Goal: Obtain resource: Obtain resource

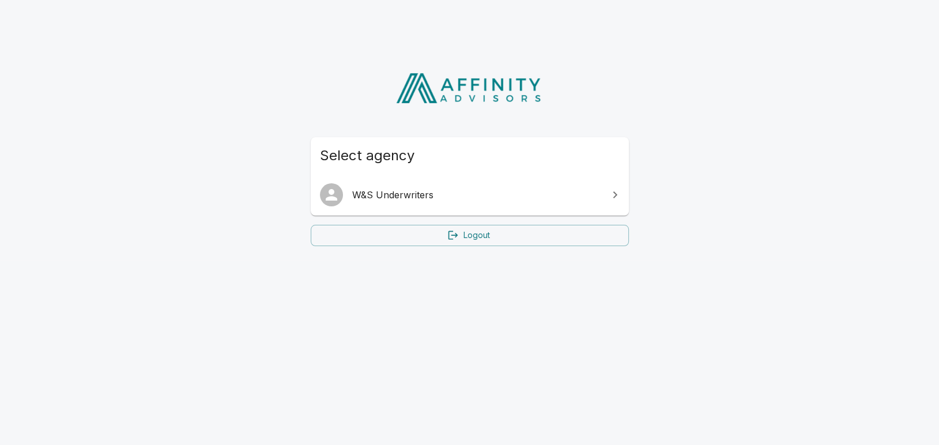
click at [439, 191] on span "W&S Underwriters" at bounding box center [476, 195] width 249 height 14
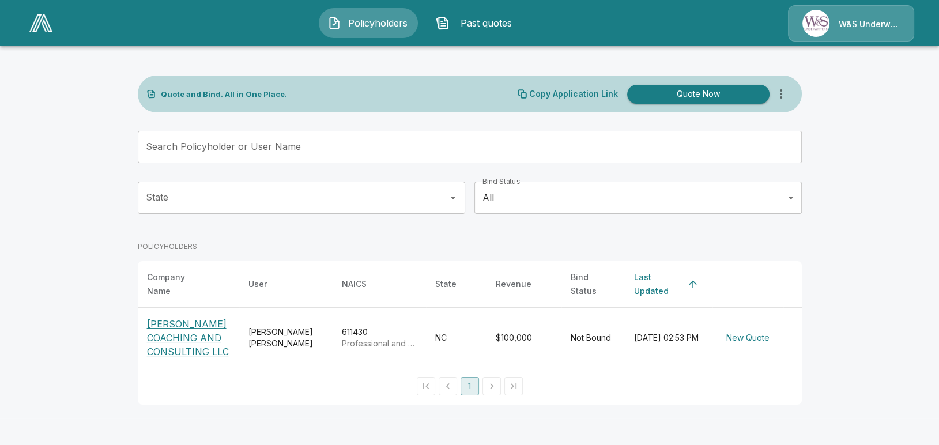
click at [161, 328] on p "MARY MIEURE COACHING AND CONSULTING LLC" at bounding box center [188, 338] width 83 height 42
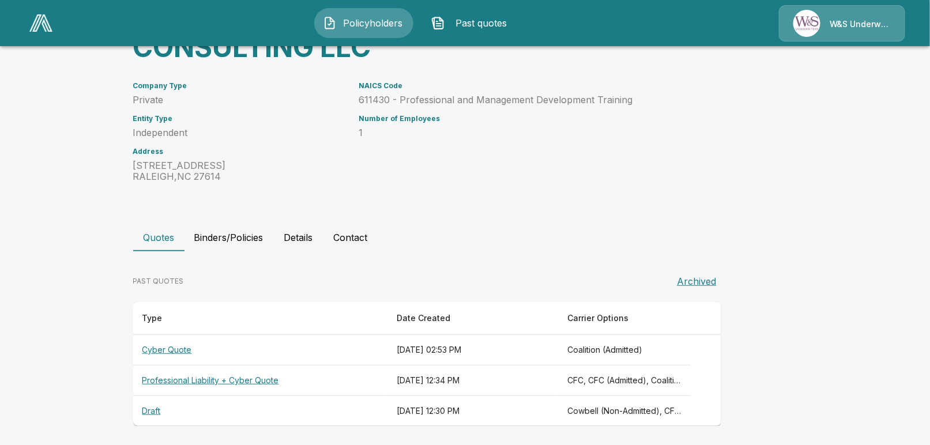
scroll to position [133, 0]
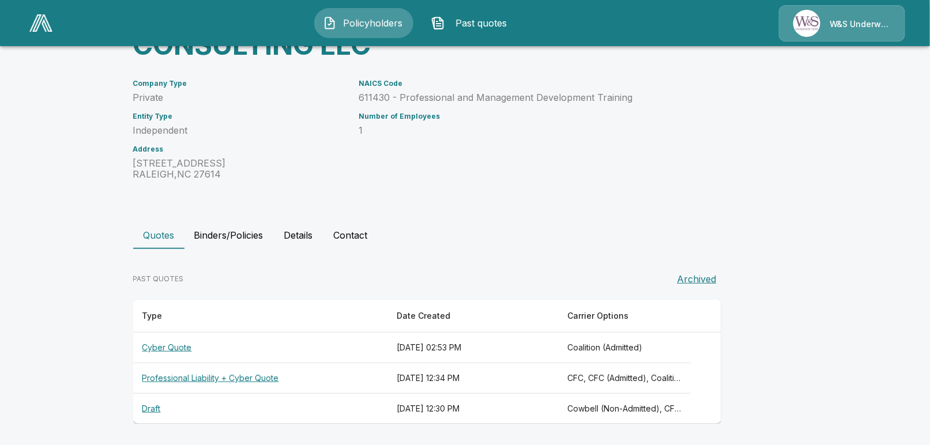
click at [199, 378] on th "Professional Liability + Cyber Quote" at bounding box center [260, 378] width 255 height 31
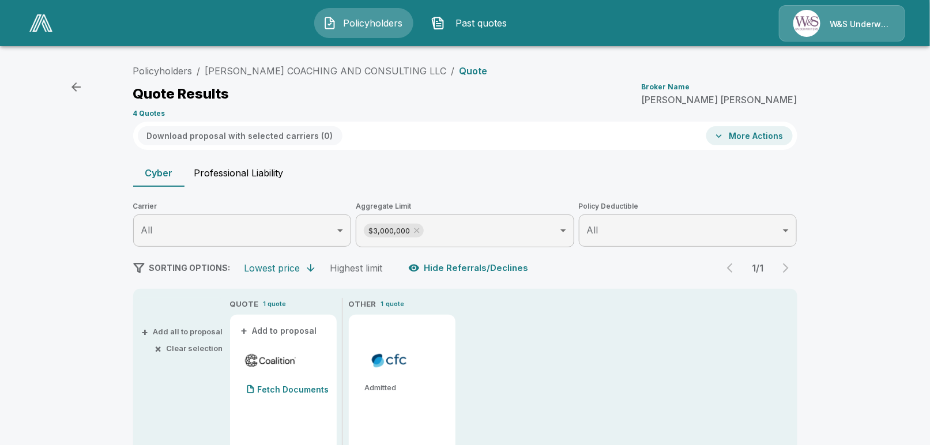
click at [76, 89] on icon "button" at bounding box center [76, 87] width 14 height 14
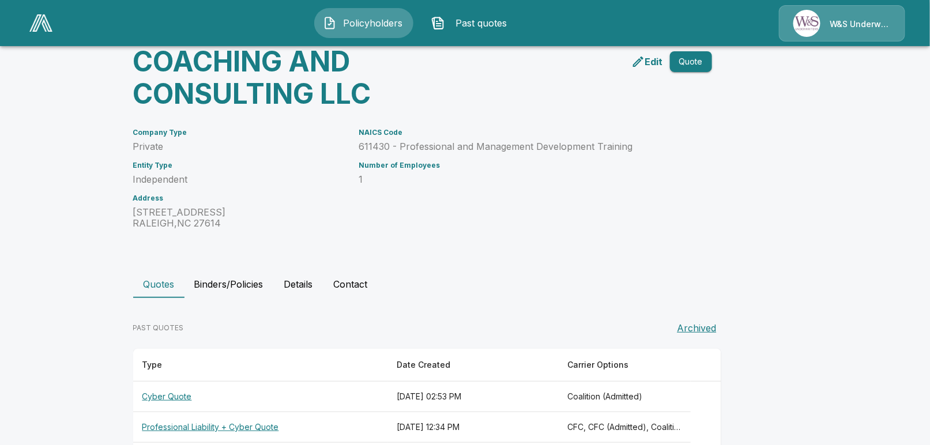
scroll to position [133, 0]
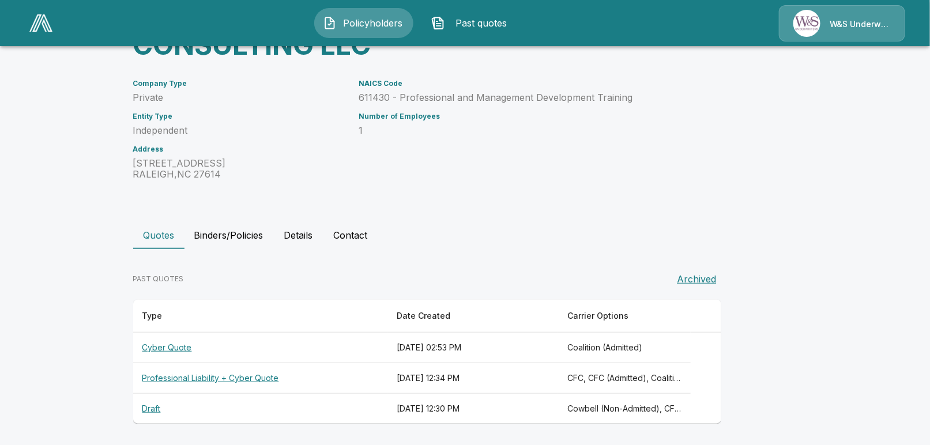
click at [161, 344] on th "Cyber Quote" at bounding box center [260, 348] width 255 height 31
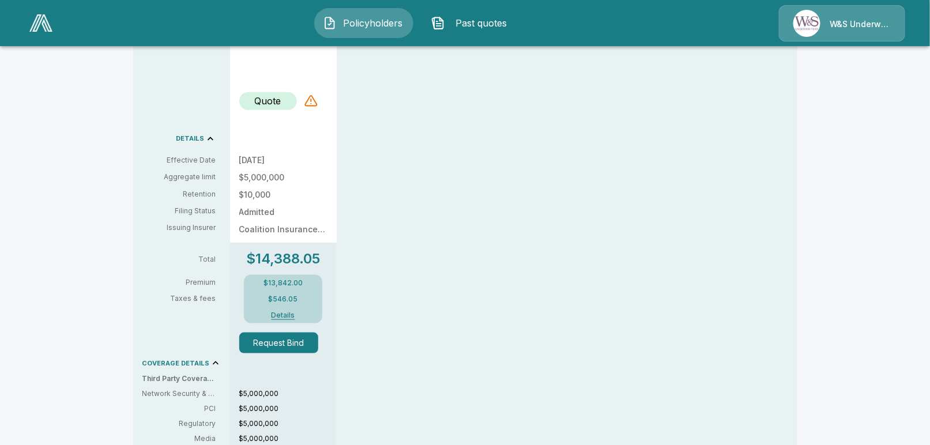
scroll to position [133, 0]
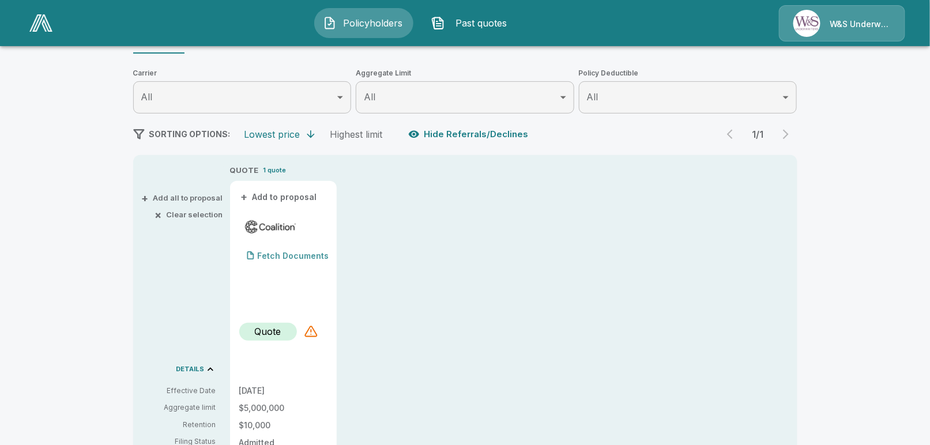
click at [291, 257] on p "Fetch Documents" at bounding box center [293, 256] width 71 height 8
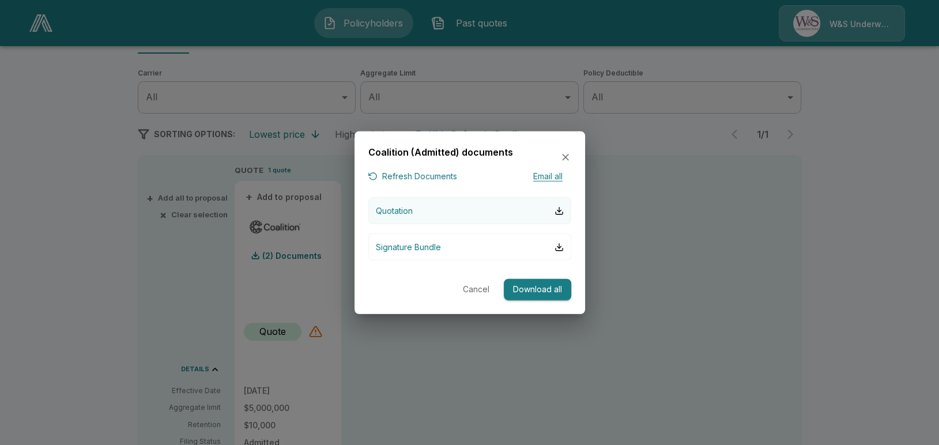
click at [405, 208] on p "Quotation" at bounding box center [394, 211] width 37 height 12
click at [566, 156] on icon "button" at bounding box center [565, 157] width 7 height 7
